Goal: Task Accomplishment & Management: Complete application form

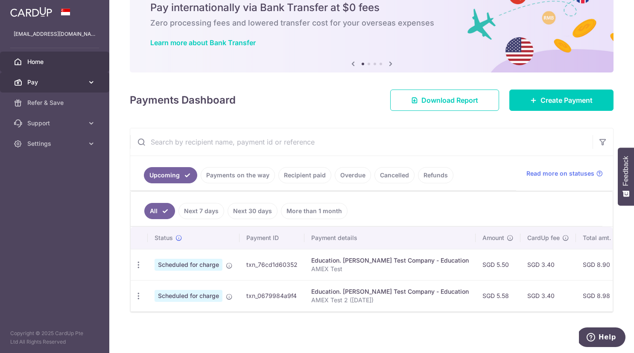
click at [79, 80] on span "Pay" at bounding box center [55, 82] width 56 height 9
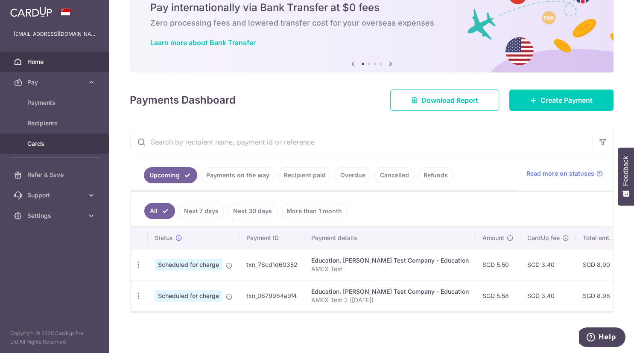
click at [39, 144] on span "Cards" at bounding box center [55, 144] width 56 height 9
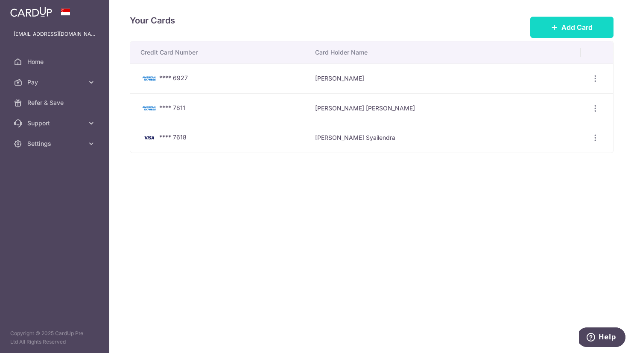
click at [564, 27] on span "Add Card" at bounding box center [576, 27] width 31 height 10
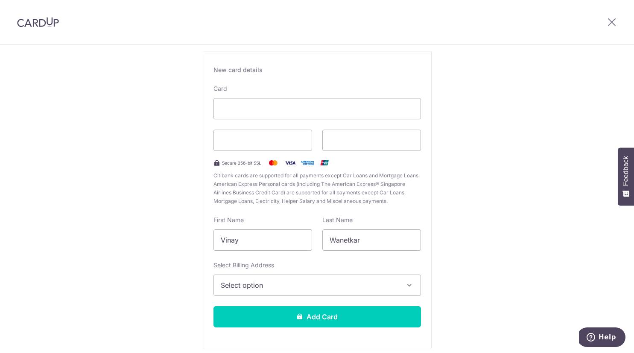
scroll to position [85, 0]
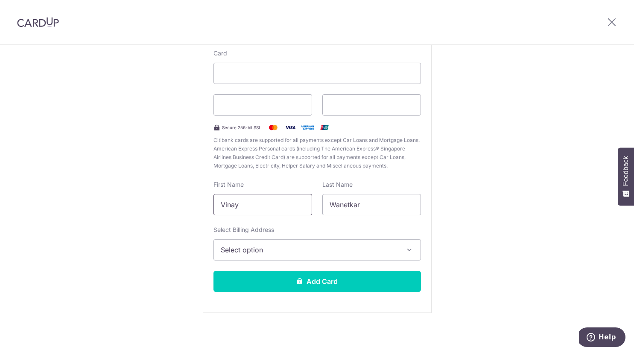
drag, startPoint x: 271, startPoint y: 213, endPoint x: 212, endPoint y: 206, distance: 59.3
click at [212, 206] on div "First Name Vinay" at bounding box center [262, 198] width 109 height 35
type input "Tamara"
drag, startPoint x: 365, startPoint y: 207, endPoint x: 330, endPoint y: 207, distance: 35.4
click at [330, 207] on input "Wanetkar" at bounding box center [371, 204] width 99 height 21
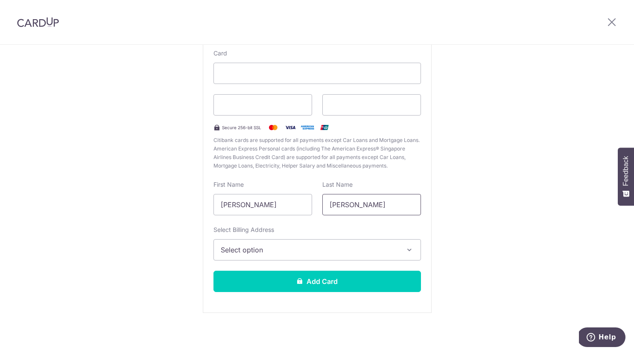
type input "Lee"
click at [335, 246] on span "Select option" at bounding box center [310, 250] width 178 height 10
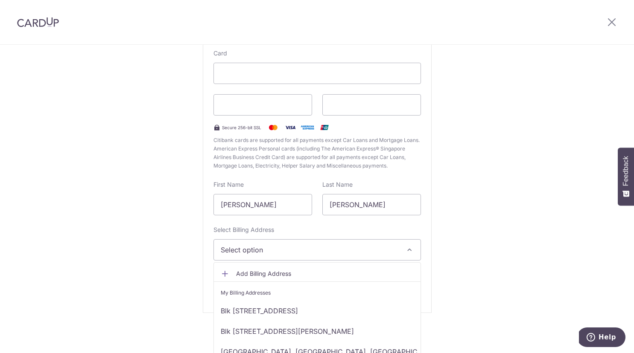
scroll to position [33, 0]
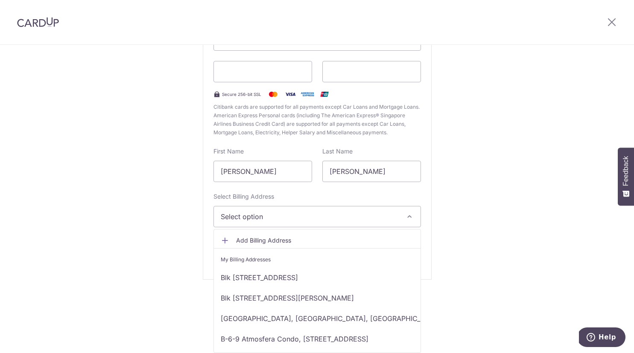
click at [332, 218] on span "Select option" at bounding box center [310, 217] width 178 height 10
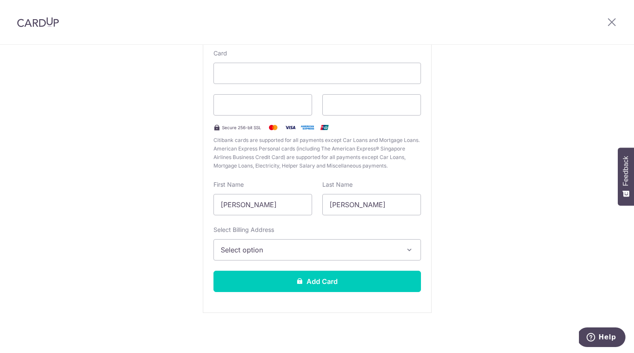
click at [301, 244] on button "Select option" at bounding box center [316, 249] width 207 height 21
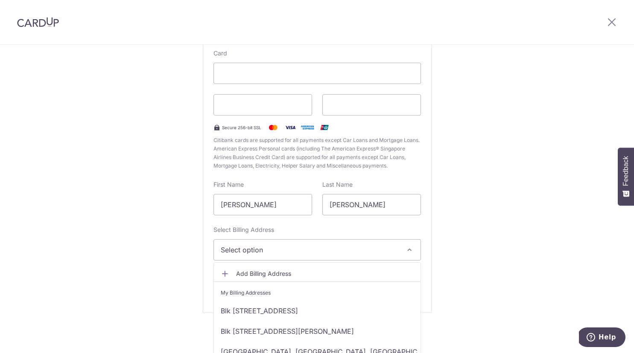
click at [268, 277] on span "Add Billing Address" at bounding box center [325, 274] width 178 height 9
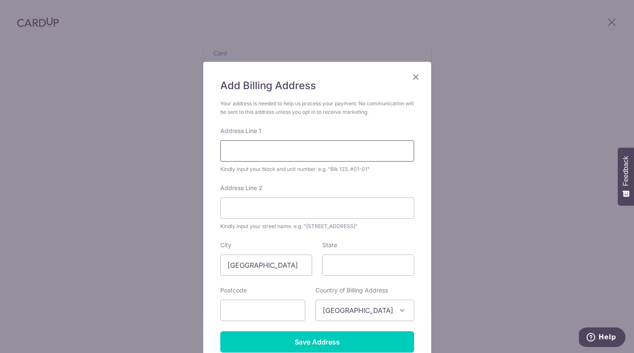
click at [292, 151] on input "Address Line 1" at bounding box center [317, 150] width 194 height 21
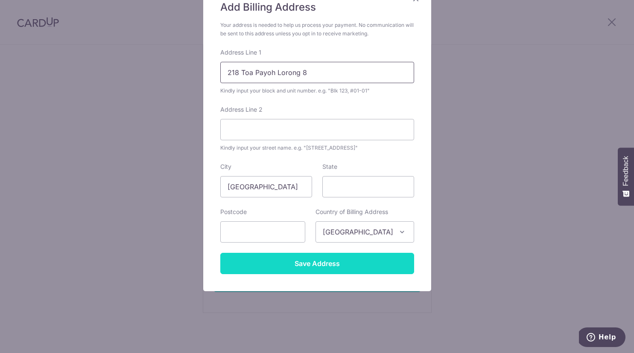
type input "218 Toa Payoh Lorong 8"
click at [322, 261] on input "Save Address" at bounding box center [317, 263] width 194 height 21
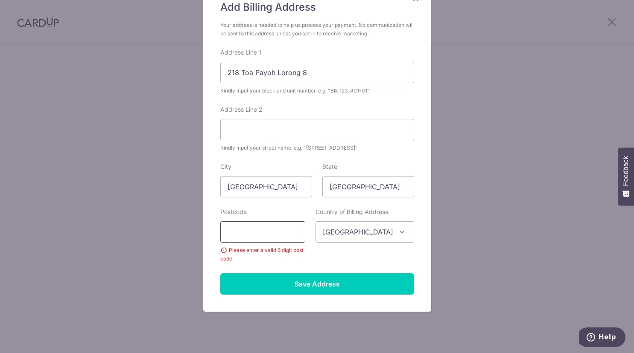
click at [252, 230] on input "text" at bounding box center [262, 232] width 85 height 21
click at [242, 232] on input "3102218" at bounding box center [262, 232] width 85 height 21
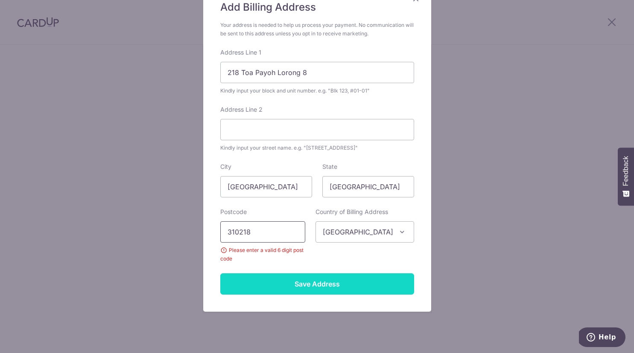
type input "310218"
click at [274, 280] on input "Save Address" at bounding box center [317, 284] width 194 height 21
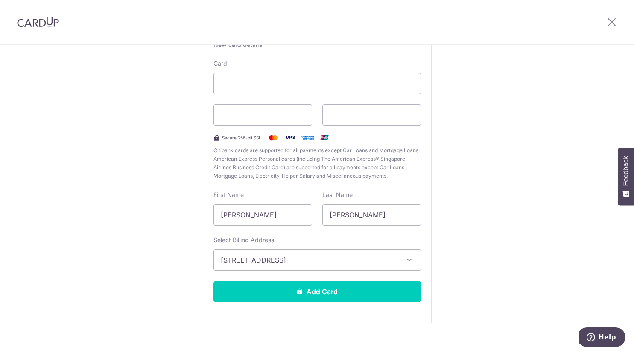
scroll to position [73, 0]
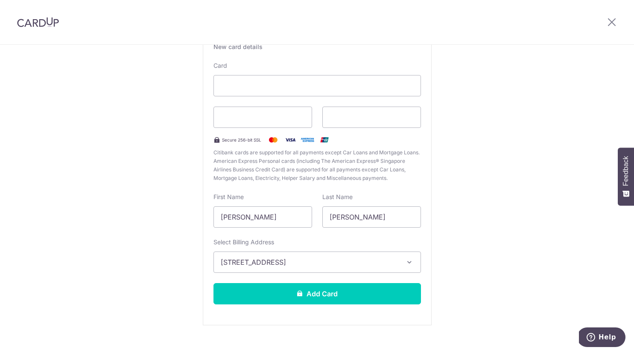
click at [294, 128] on div "Card Secure 256-bit SSL Citibank cards are supported for all payments except Ca…" at bounding box center [316, 121] width 207 height 121
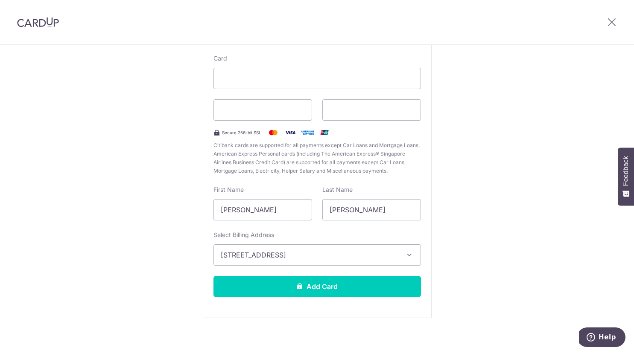
scroll to position [81, 0]
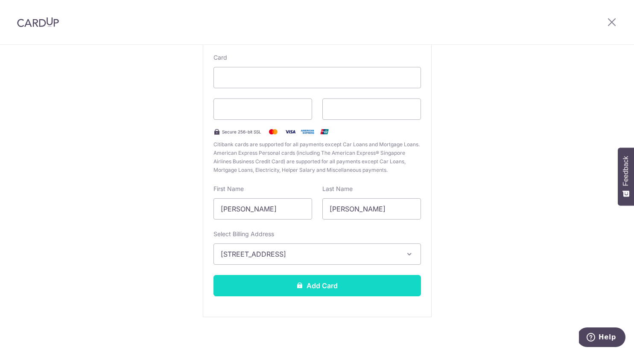
click at [294, 288] on button "Add Card" at bounding box center [316, 285] width 207 height 21
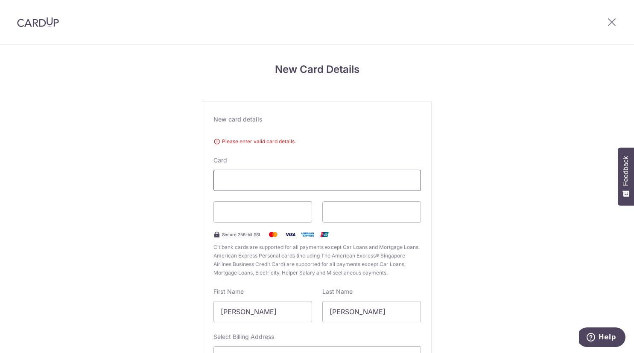
scroll to position [107, 0]
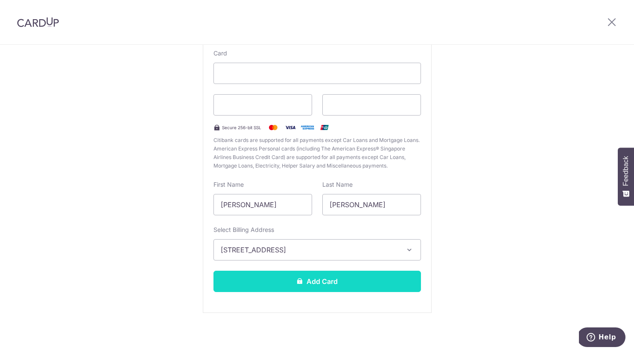
click at [284, 286] on button "Add Card" at bounding box center [316, 281] width 207 height 21
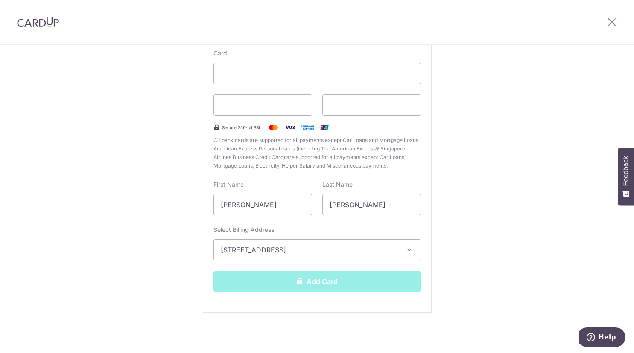
scroll to position [85, 0]
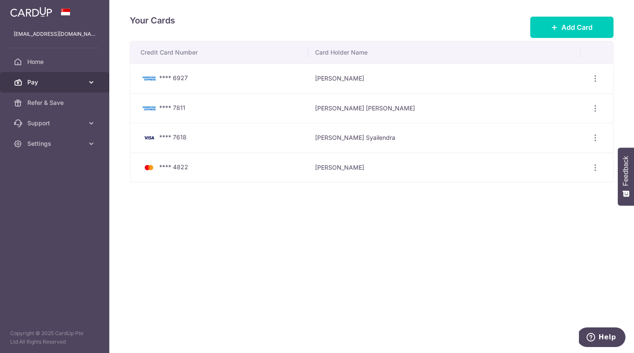
click at [52, 79] on span "Pay" at bounding box center [55, 82] width 56 height 9
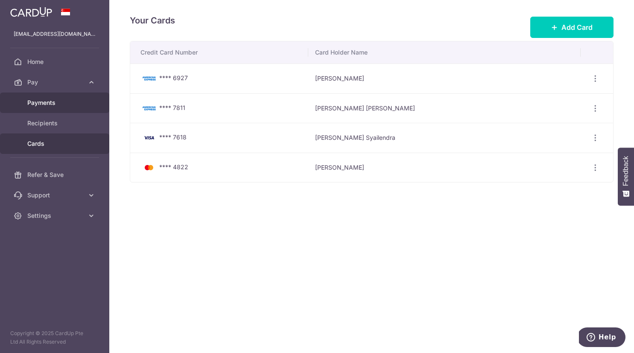
click at [44, 97] on link "Payments" at bounding box center [54, 103] width 109 height 20
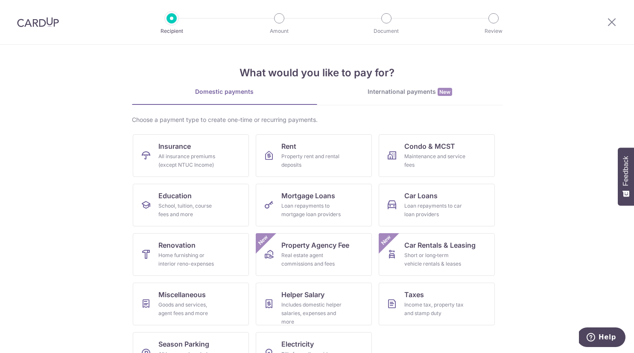
scroll to position [29, 0]
